Goal: Task Accomplishment & Management: Manage account settings

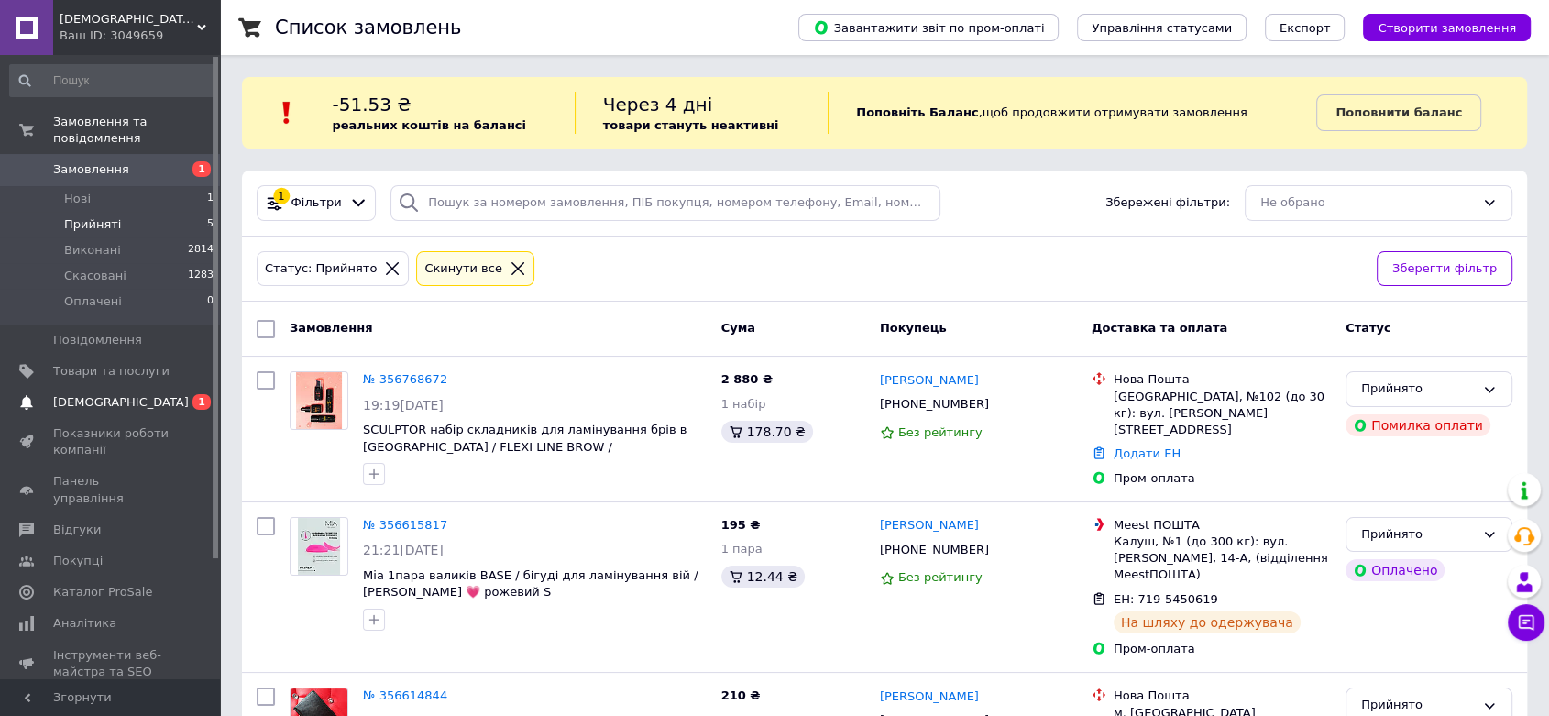
click at [128, 394] on span "[DEMOGRAPHIC_DATA]" at bounding box center [111, 402] width 116 height 17
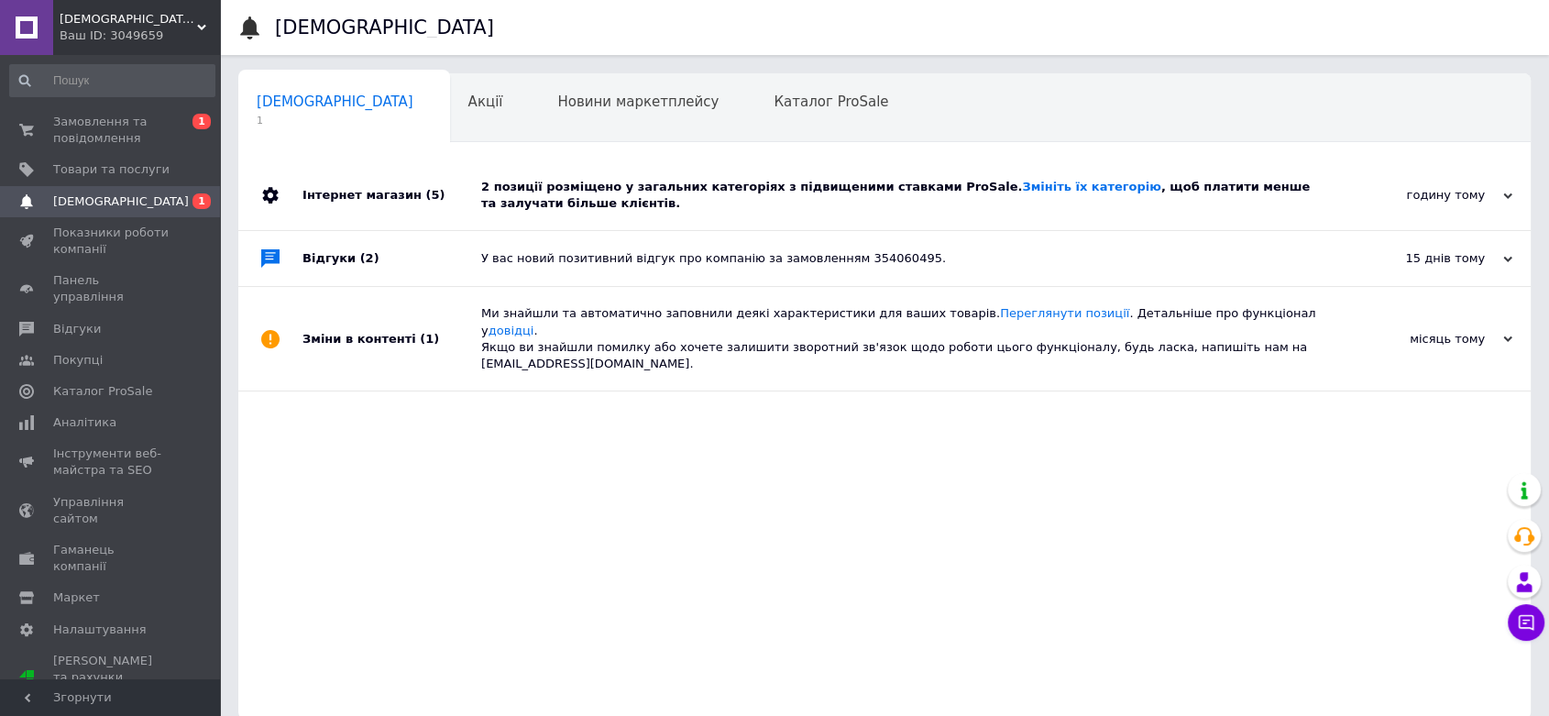
click at [779, 198] on div "2 позиції розміщено у загальних категоріях з підвищеними ставками ProSale. Змін…" at bounding box center [905, 195] width 848 height 33
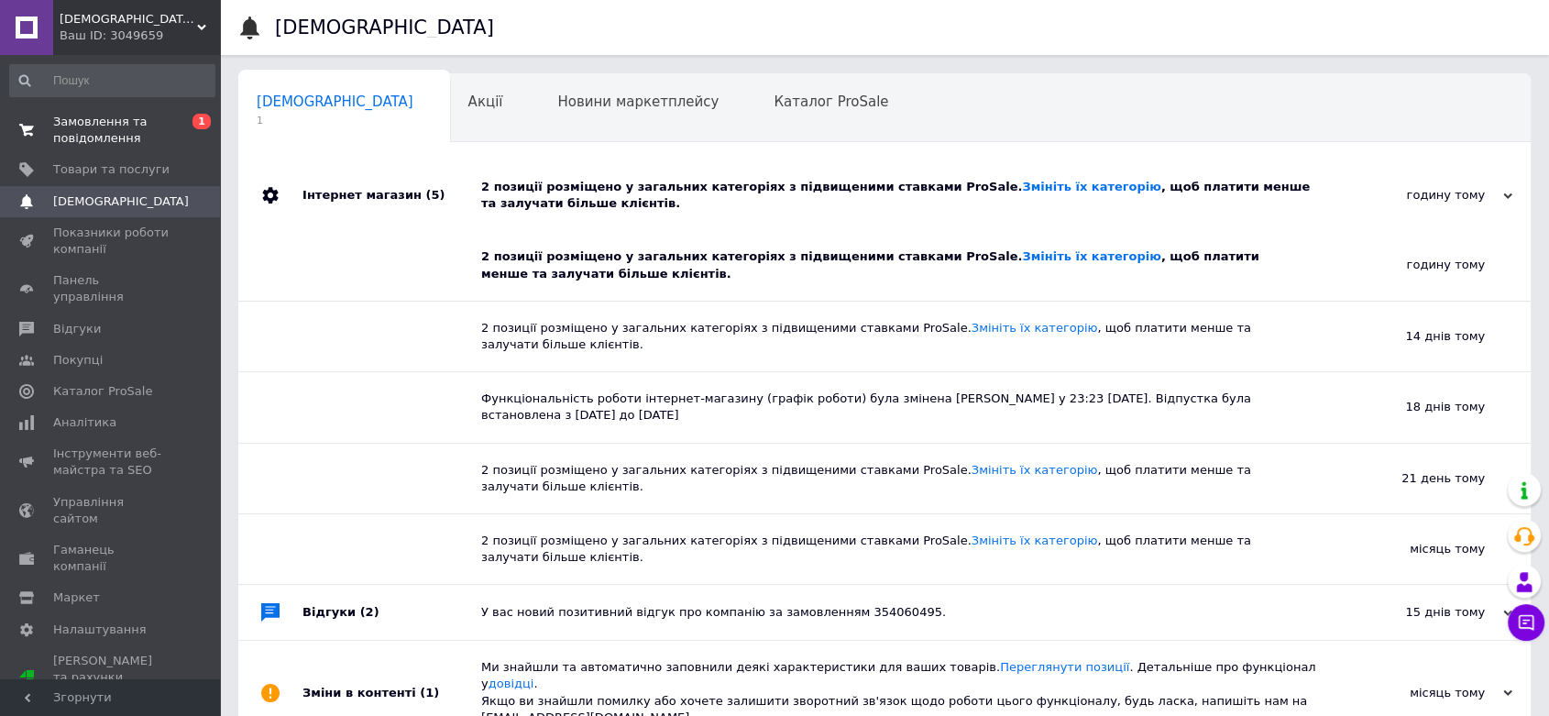
click at [119, 127] on span "Замовлення та повідомлення" at bounding box center [111, 130] width 116 height 33
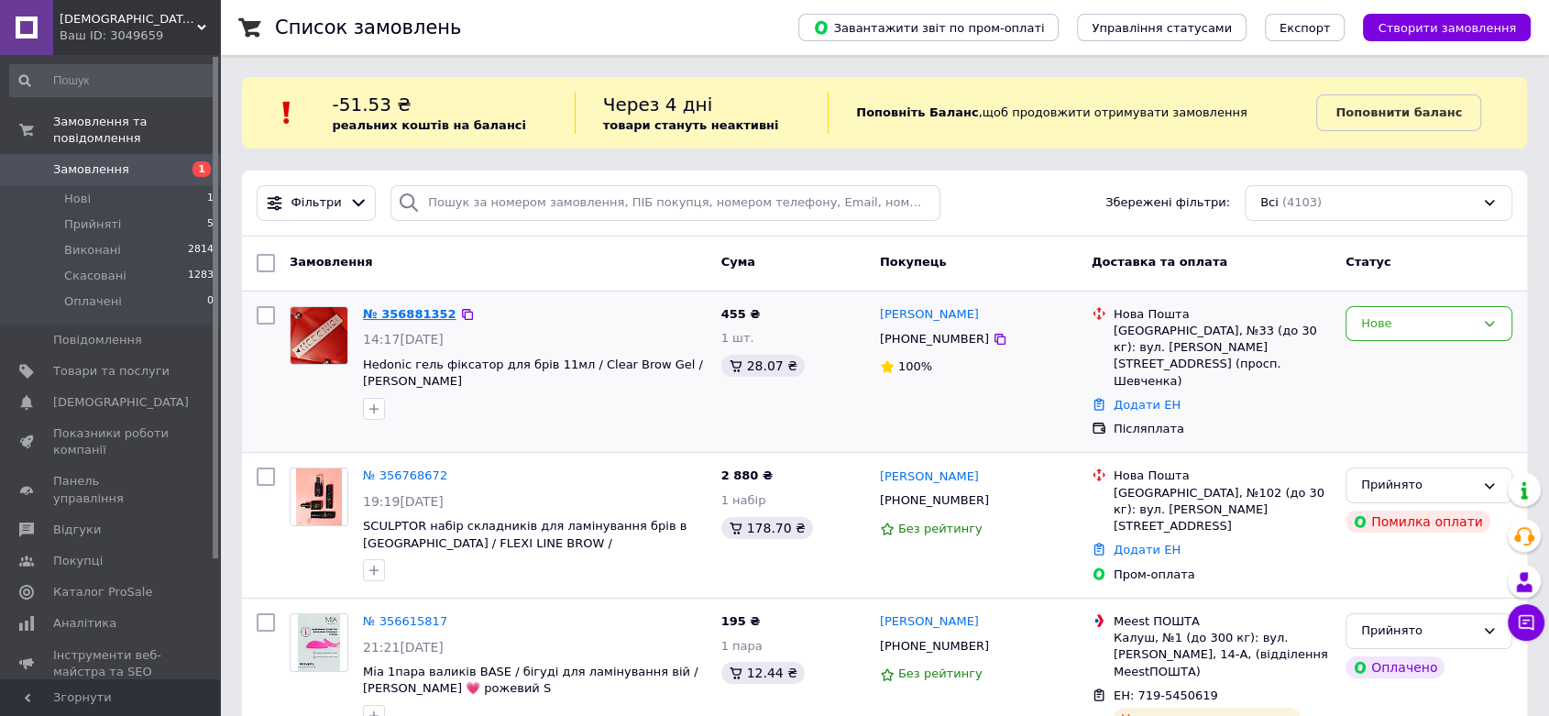
click at [402, 314] on link "№ 356881352" at bounding box center [410, 314] width 94 height 14
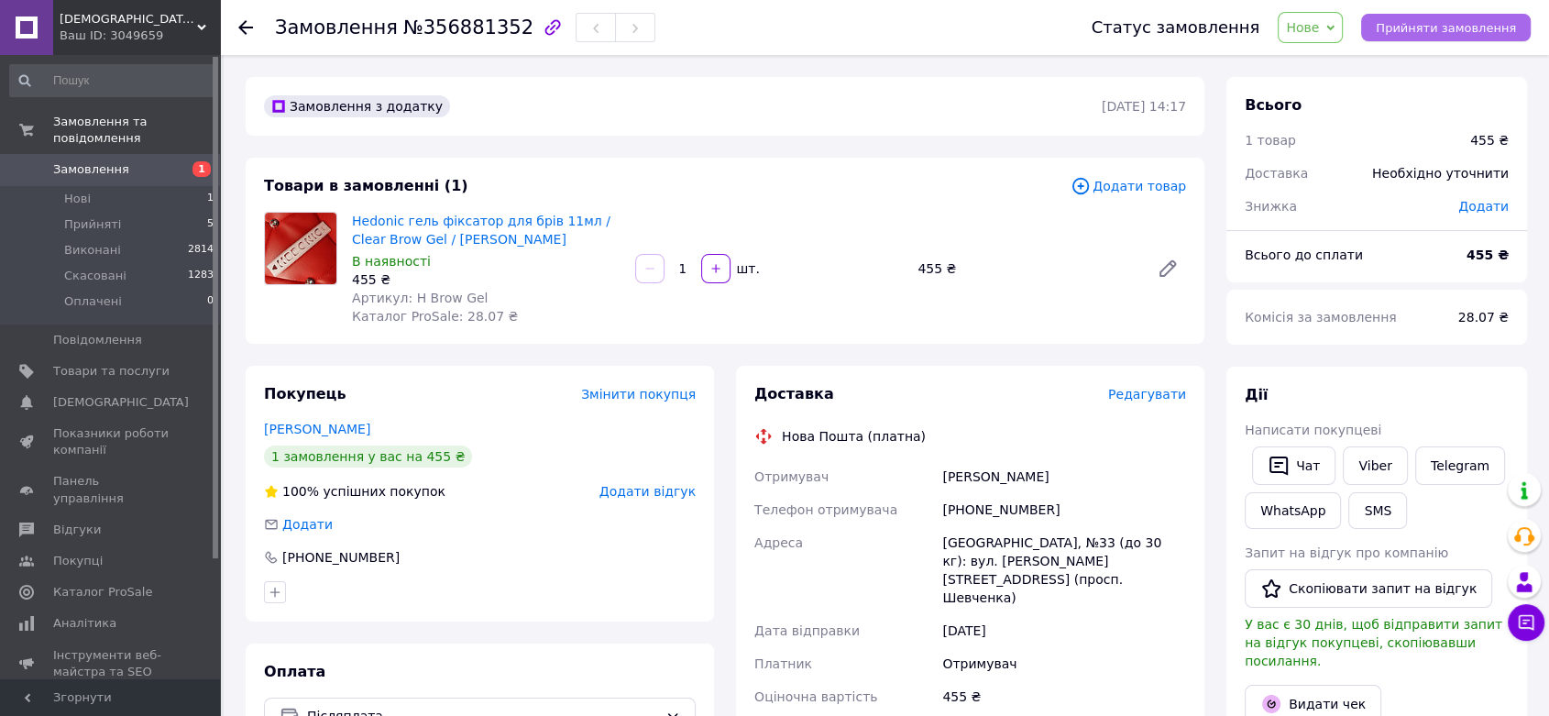
click at [1400, 21] on span "Прийняти замовлення" at bounding box center [1446, 28] width 140 height 14
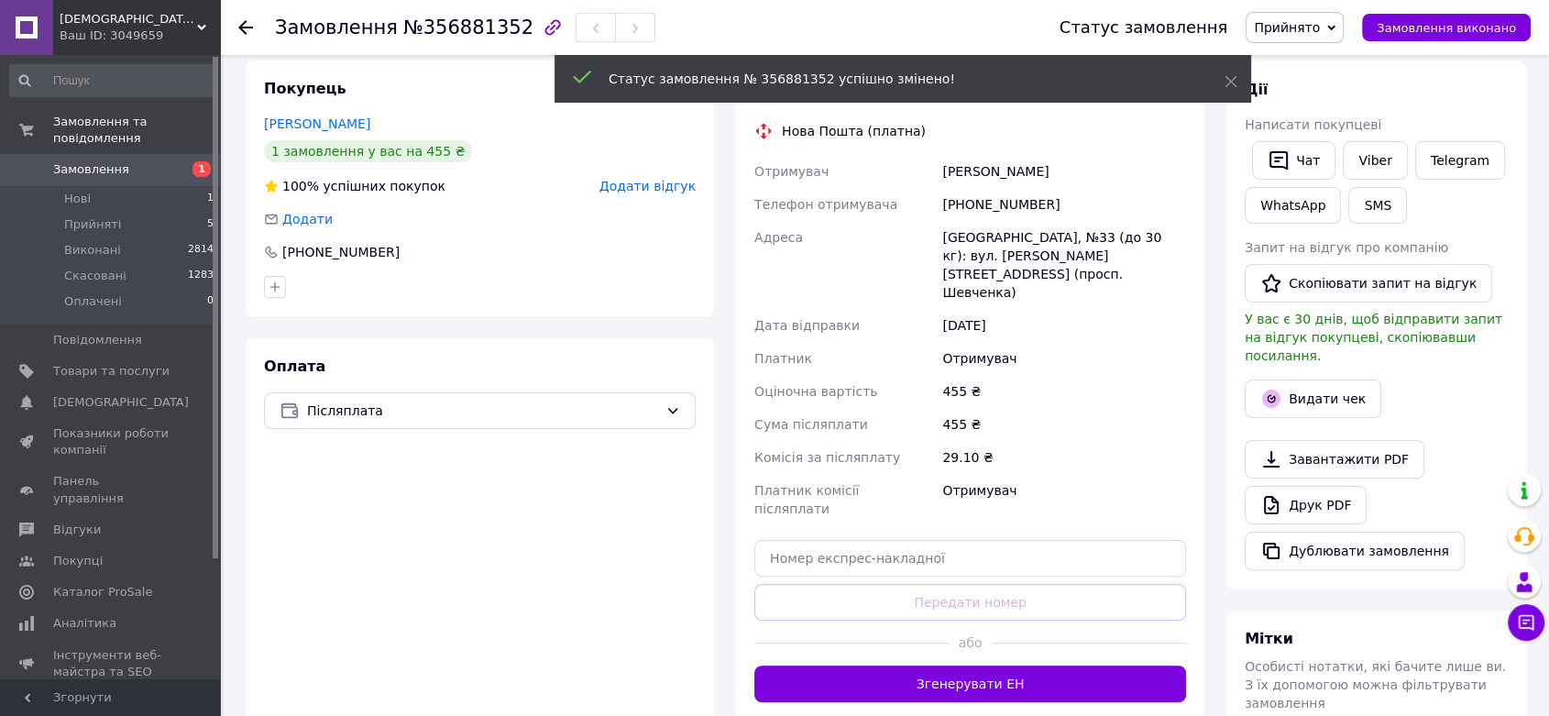
scroll to position [407, 0]
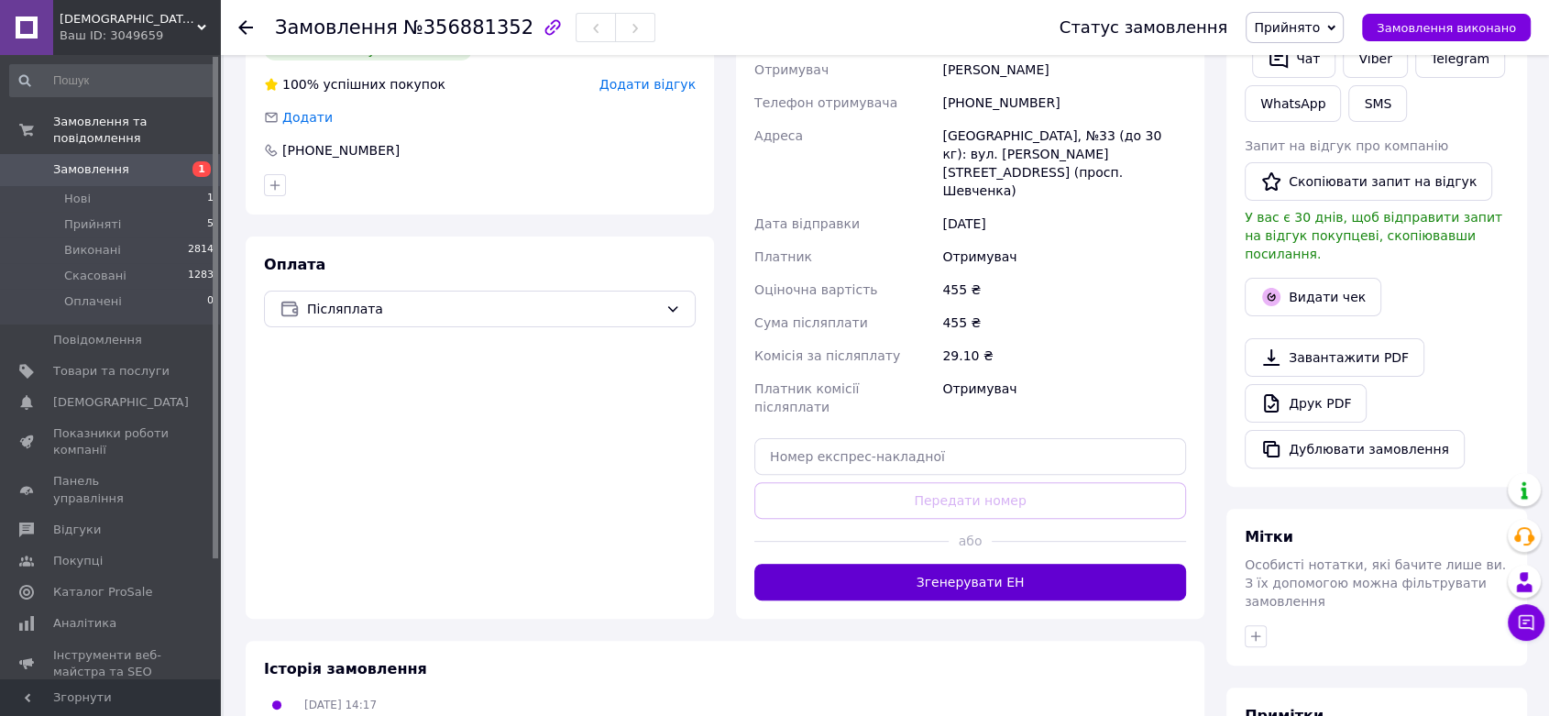
click at [969, 600] on button "Згенерувати ЕН" at bounding box center [970, 582] width 432 height 37
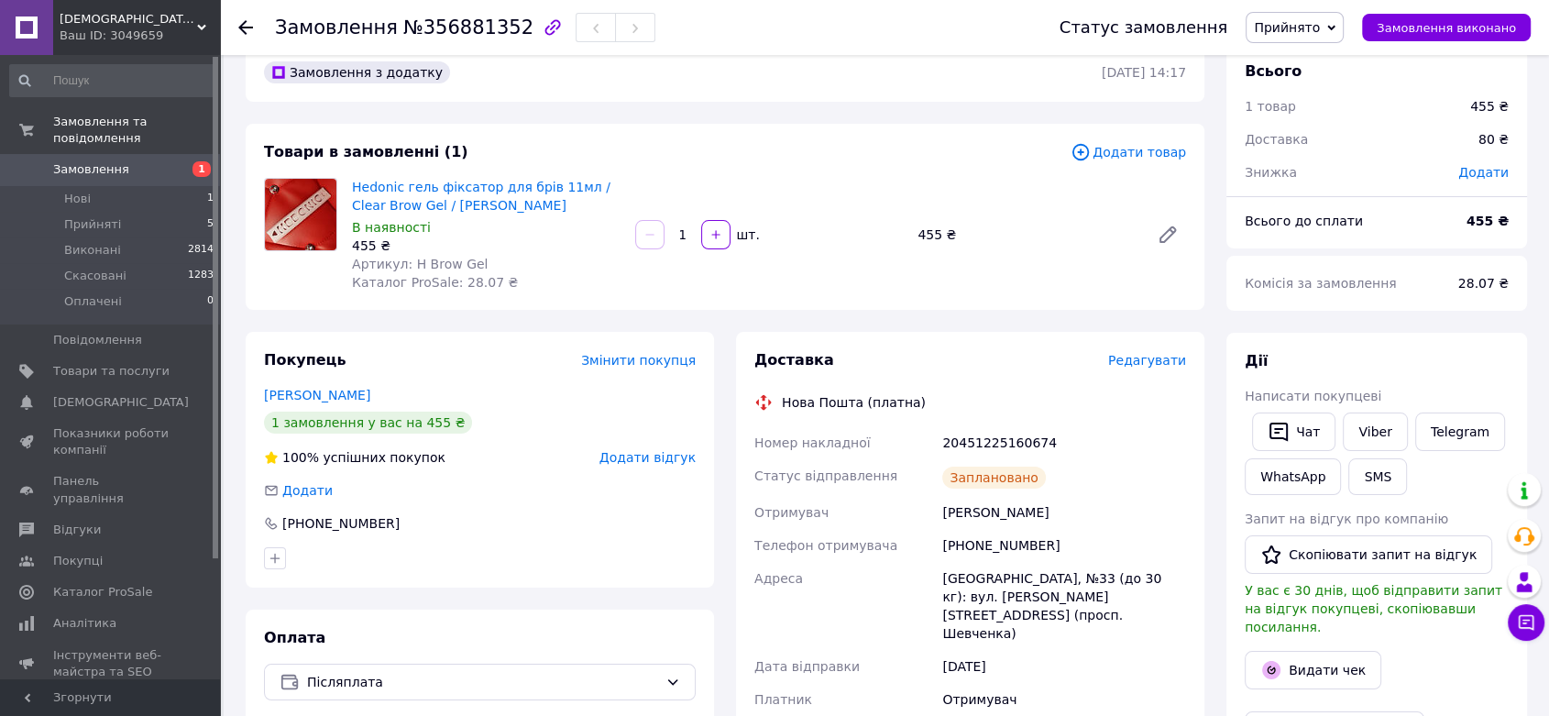
scroll to position [0, 0]
